Goal: Task Accomplishment & Management: Use online tool/utility

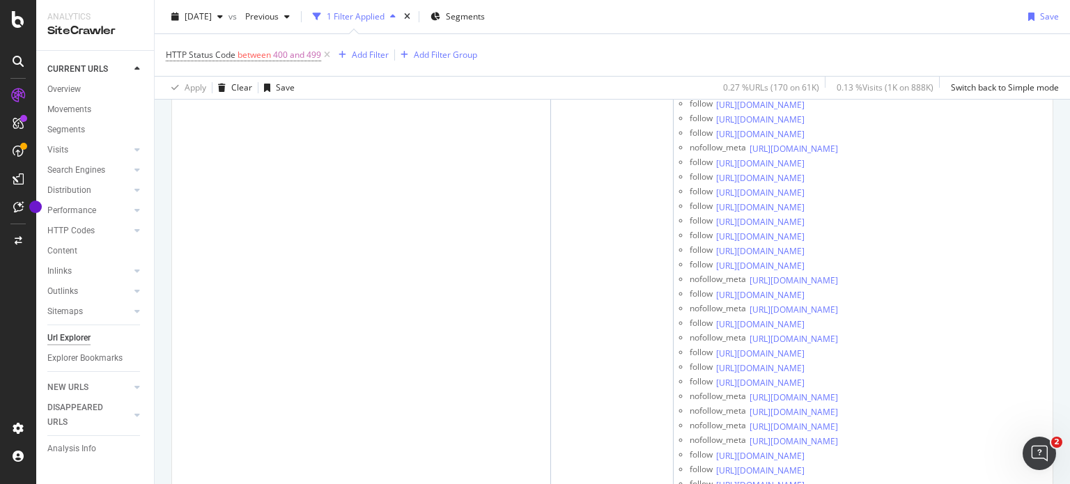
scroll to position [25253, 0]
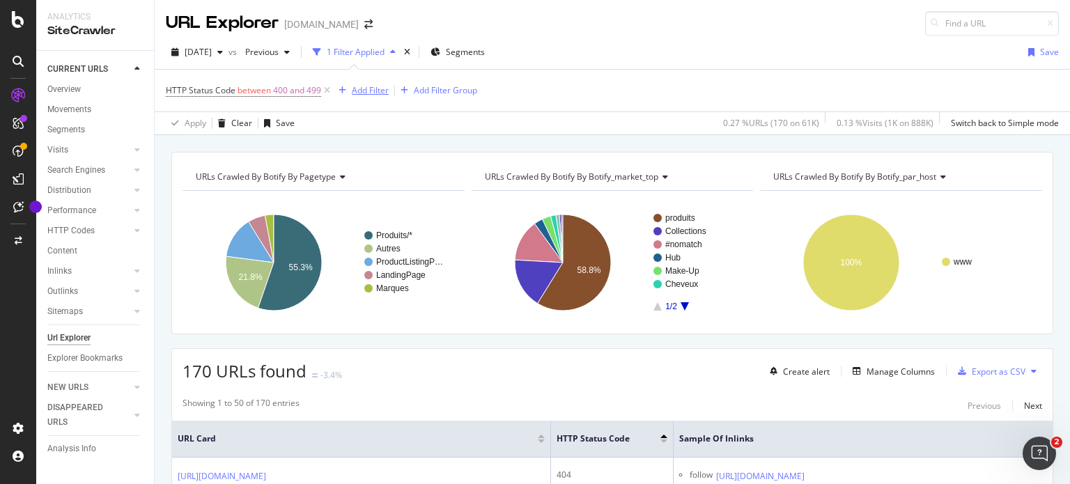
click at [364, 87] on div "Add Filter" at bounding box center [370, 90] width 37 height 12
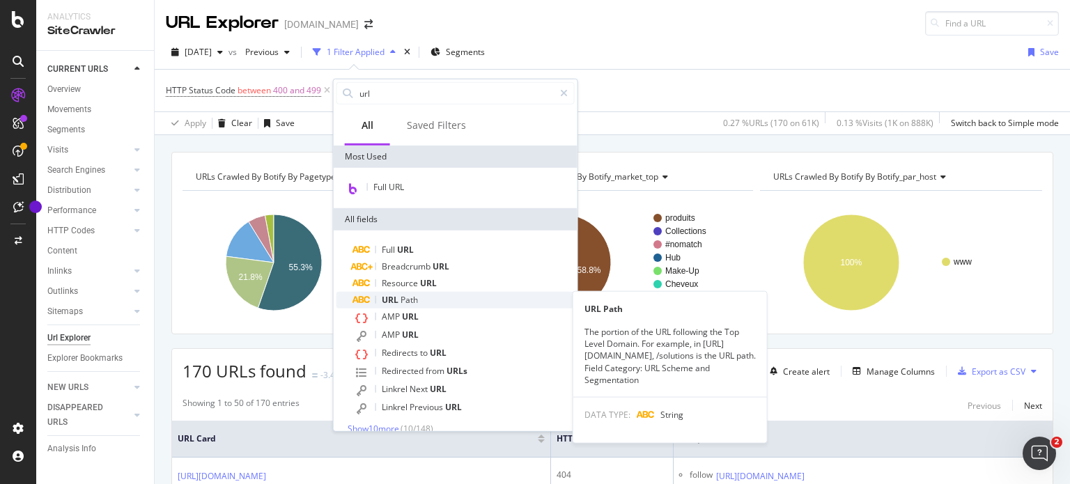
type input "url"
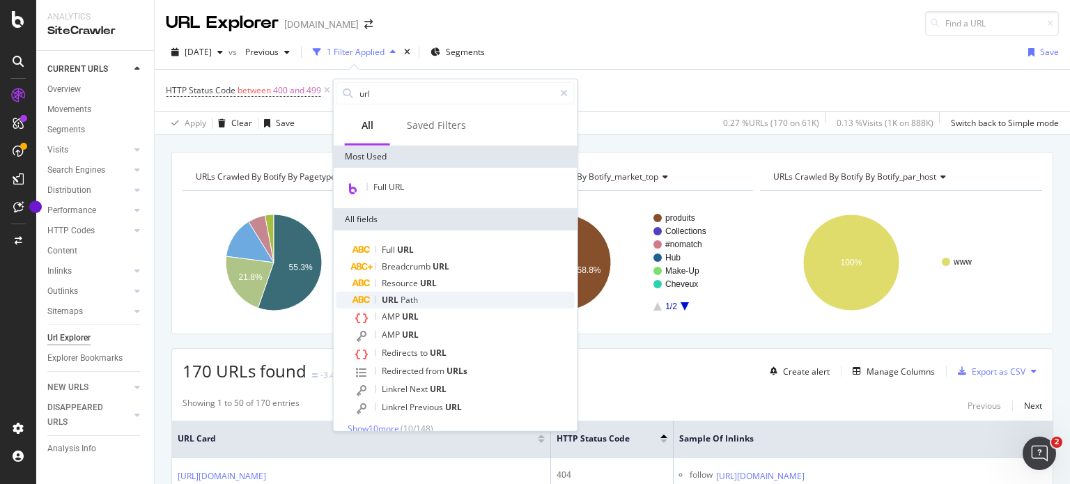
click at [441, 300] on div "URL Path" at bounding box center [464, 300] width 222 height 17
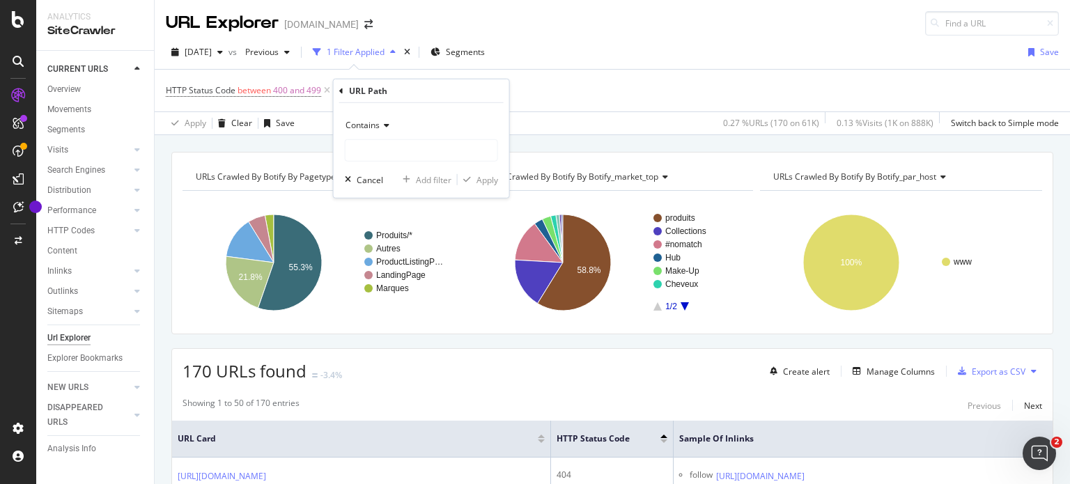
click at [374, 124] on span "Contains" at bounding box center [363, 125] width 34 height 12
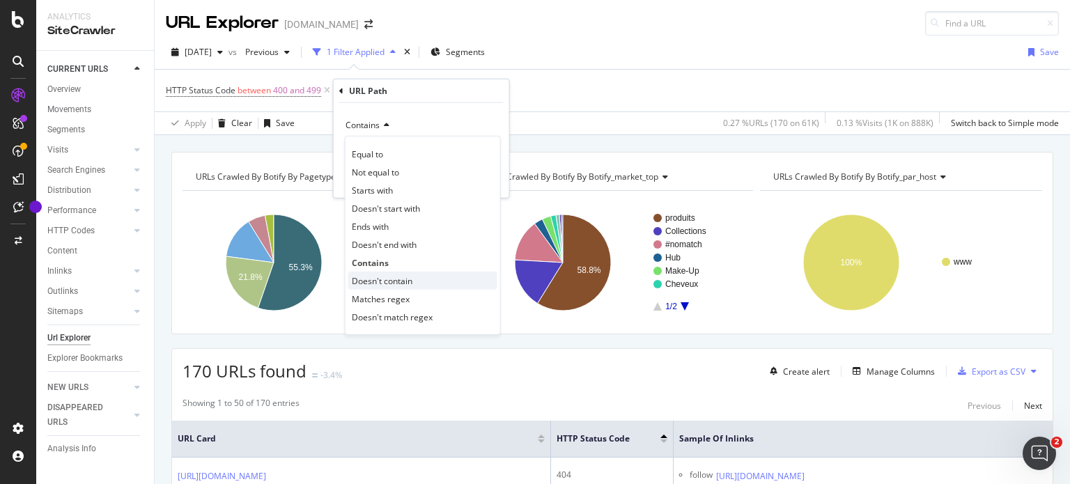
click at [396, 280] on span "Doesn't contain" at bounding box center [382, 281] width 61 height 12
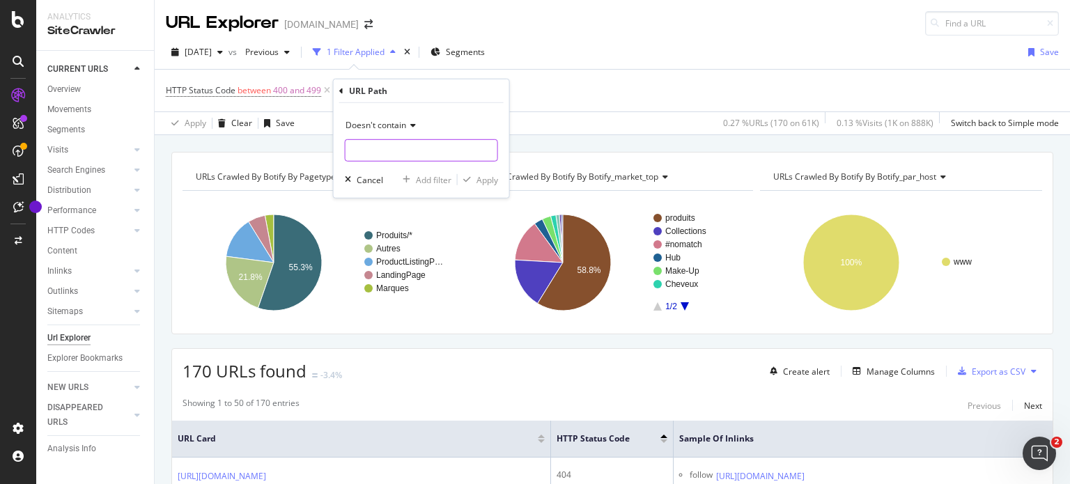
click at [359, 144] on input "text" at bounding box center [422, 150] width 152 height 22
type input "/p-"
click at [482, 180] on div "Apply" at bounding box center [488, 180] width 22 height 12
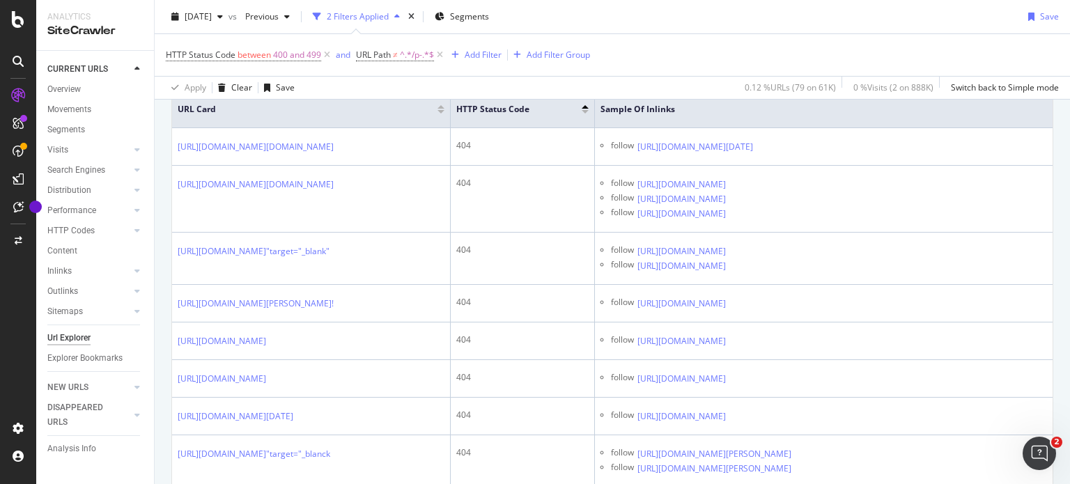
scroll to position [325, 0]
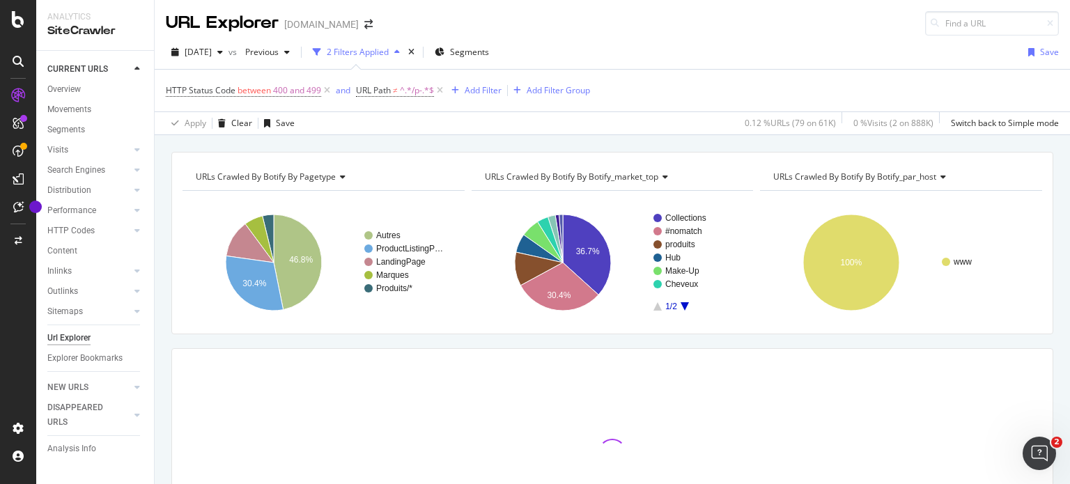
drag, startPoint x: 440, startPoint y: 89, endPoint x: 471, endPoint y: 153, distance: 71.7
click at [440, 89] on icon at bounding box center [440, 91] width 12 height 14
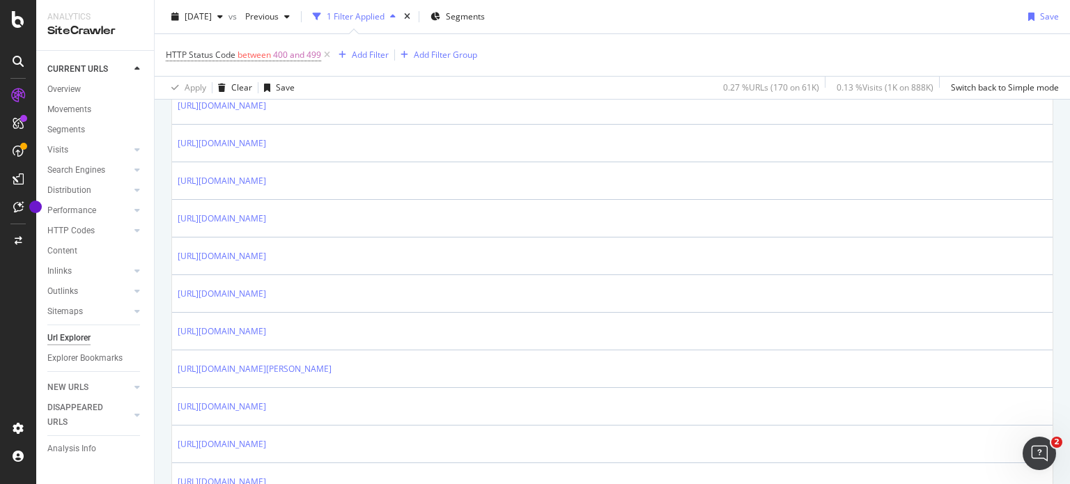
scroll to position [410, 0]
click at [82, 339] on div "Url Explorer" at bounding box center [68, 338] width 43 height 15
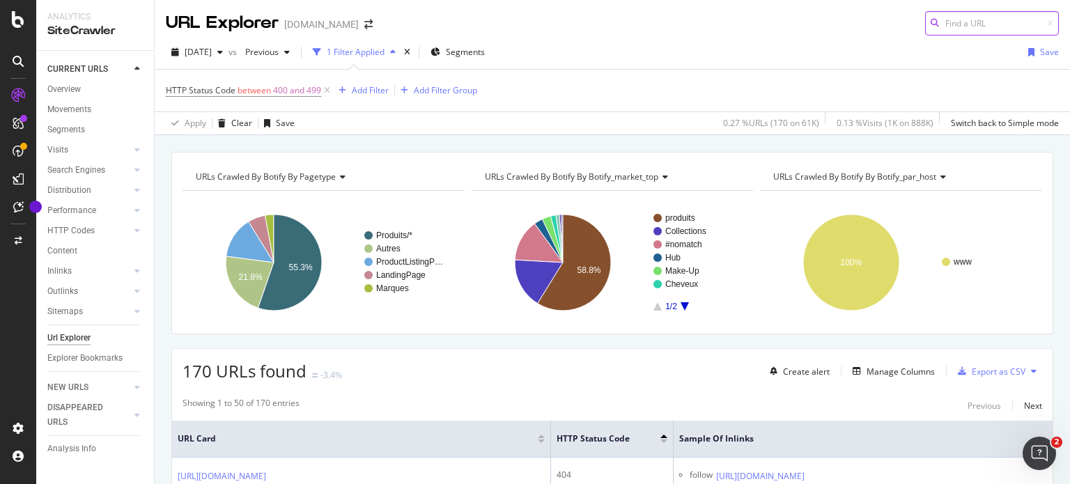
scroll to position [424, 0]
